Goal: Information Seeking & Learning: Compare options

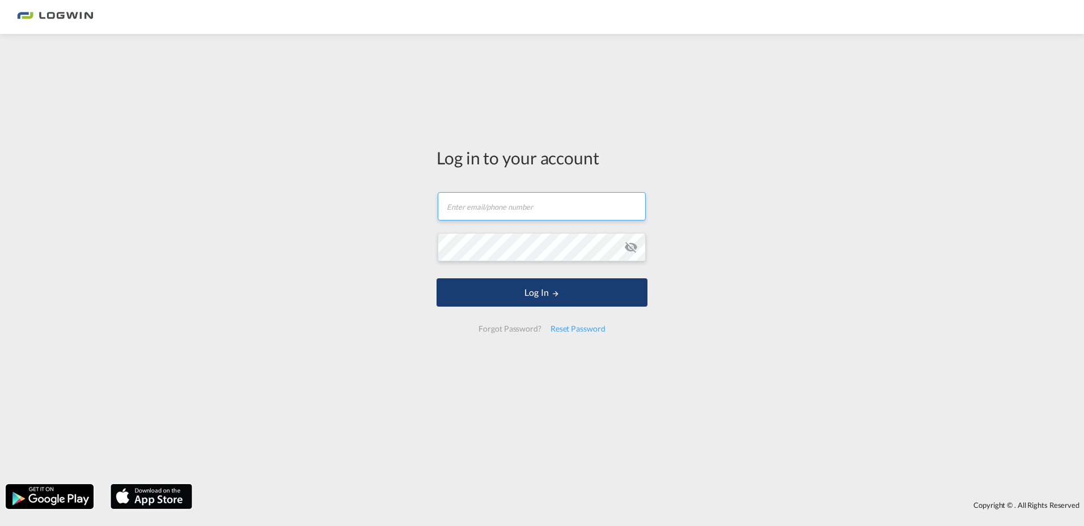
type input "[PERSON_NAME][EMAIL_ADDRESS][PERSON_NAME][DOMAIN_NAME]"
click at [532, 298] on button "Log In" at bounding box center [541, 292] width 211 height 28
